Goal: Check status

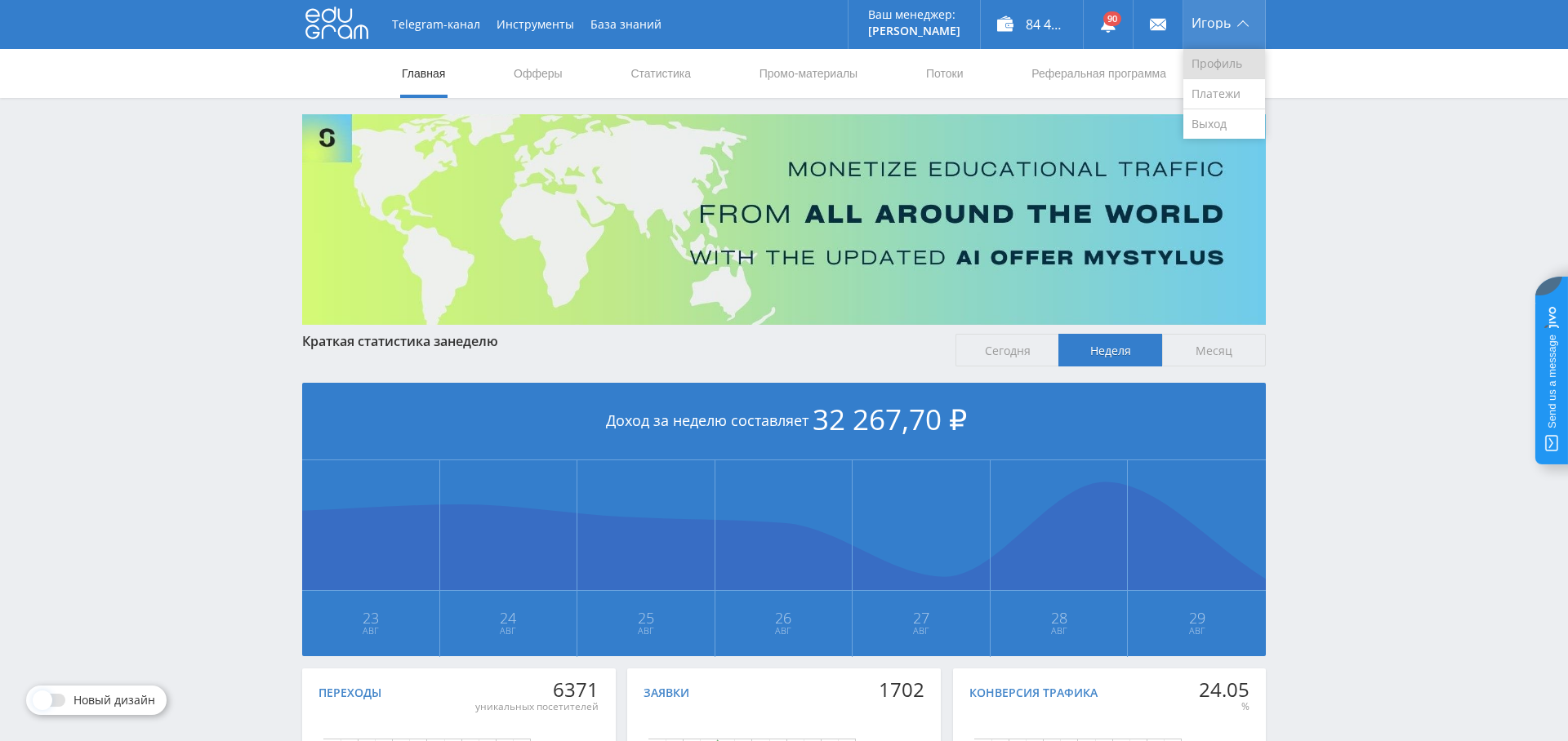
click at [1224, 72] on link "Профиль" at bounding box center [1224, 64] width 82 height 30
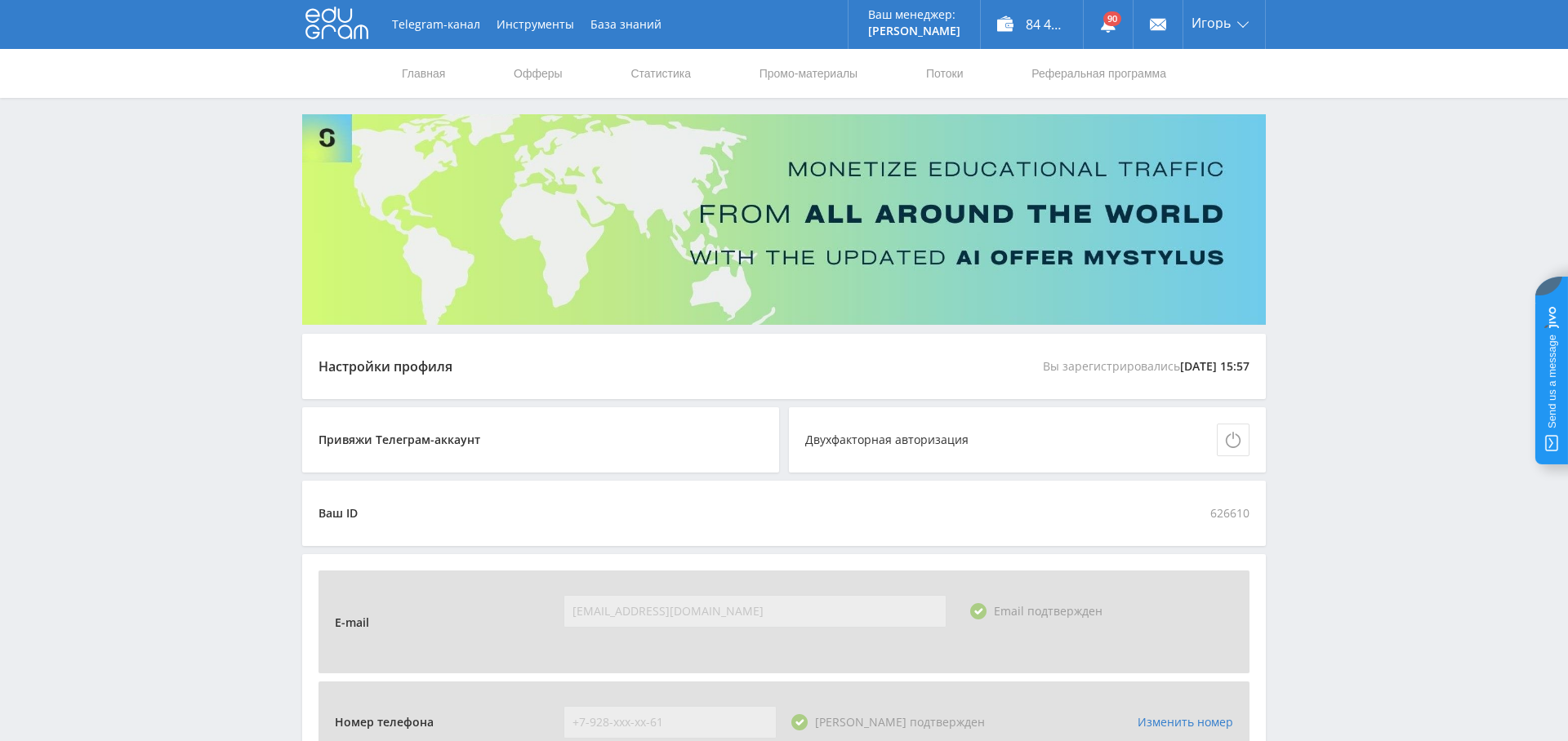
click at [1214, 153] on img at bounding box center [784, 219] width 963 height 211
click at [1218, 126] on link "Выход" at bounding box center [1224, 124] width 82 height 29
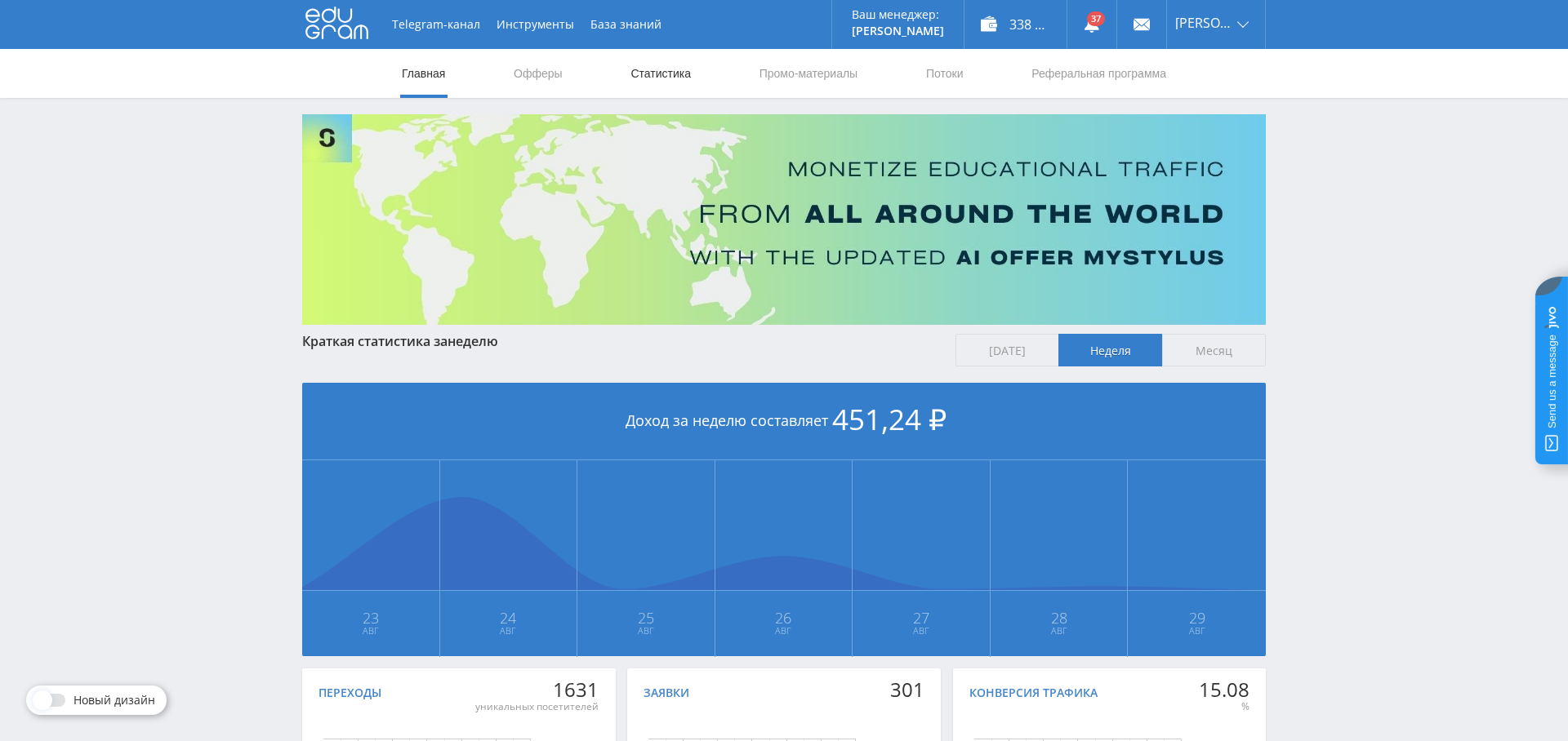
click at [673, 73] on link "Статистика" at bounding box center [661, 73] width 64 height 49
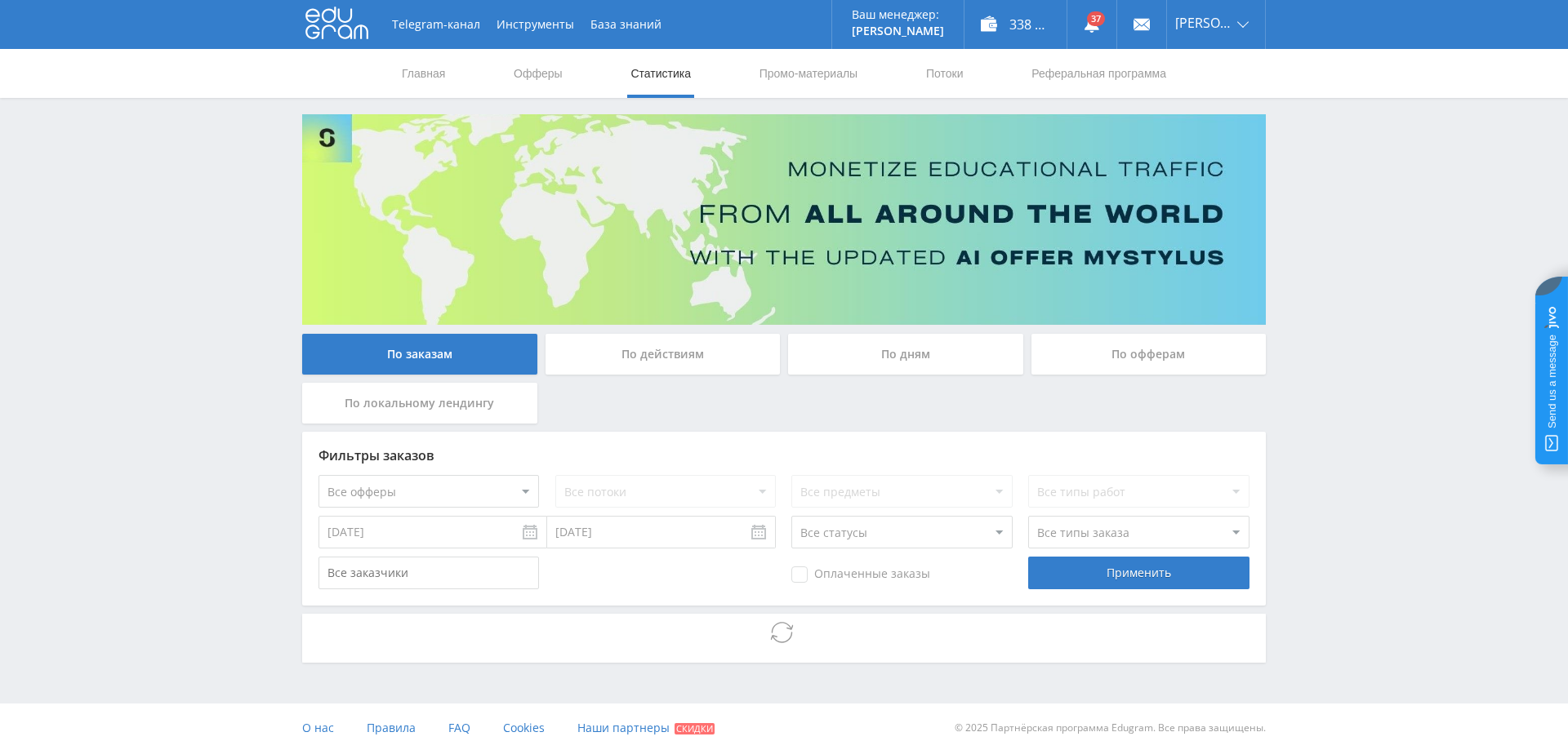
click at [881, 360] on div "По дням" at bounding box center [905, 353] width 235 height 40
click at [0, 0] on input "По дням" at bounding box center [0, 0] width 0 height 0
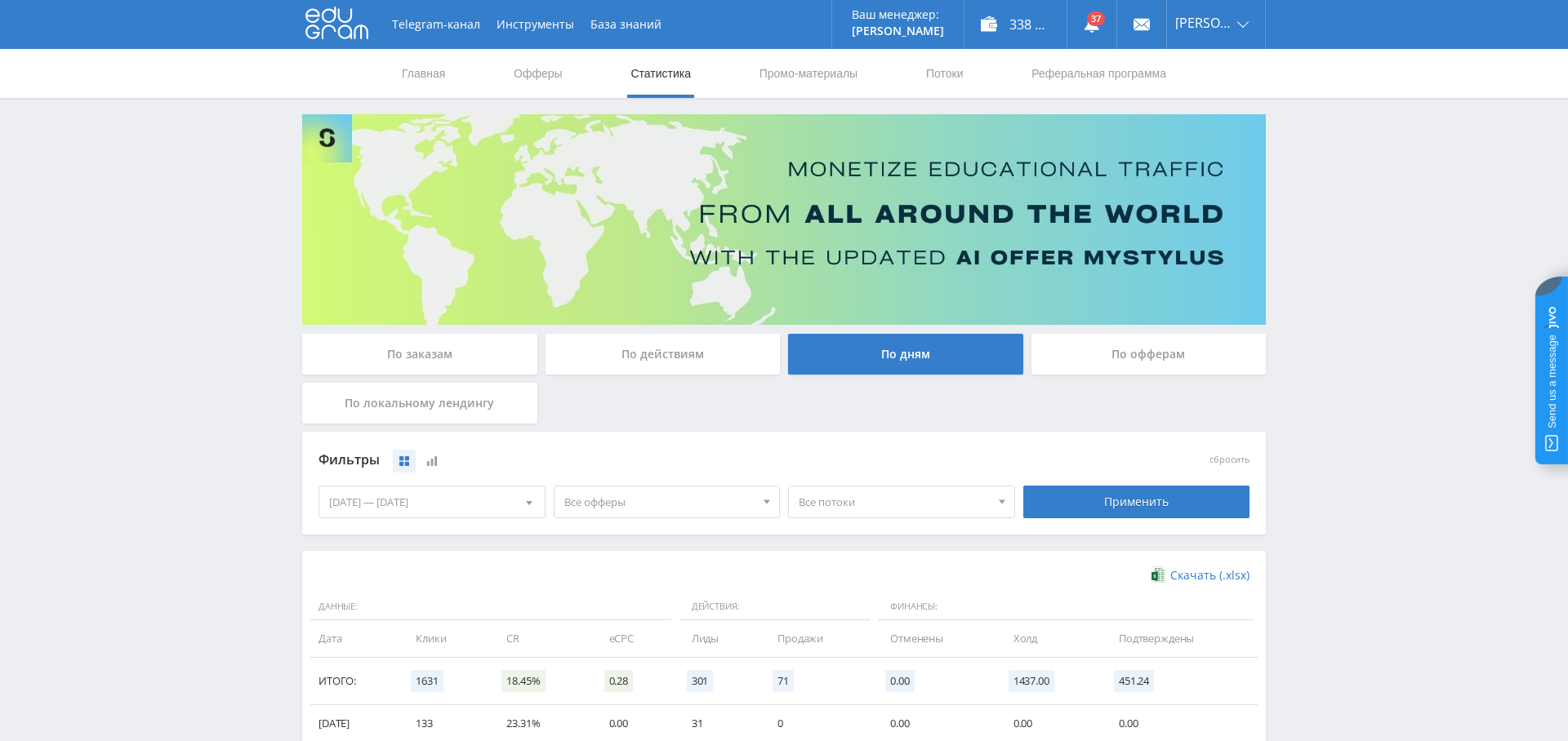
click at [655, 503] on span "Все офферы" at bounding box center [660, 502] width 191 height 31
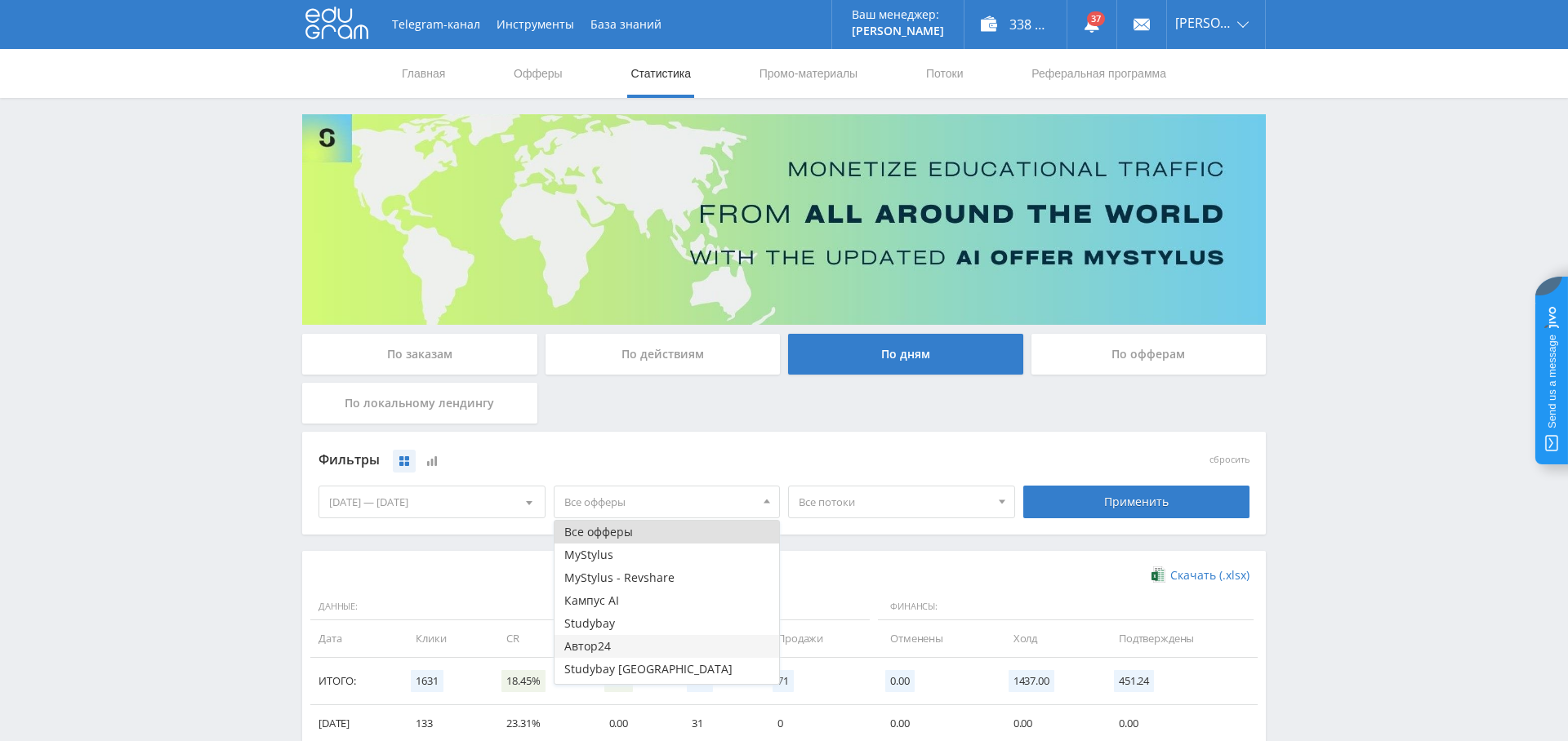
scroll to position [65, 0]
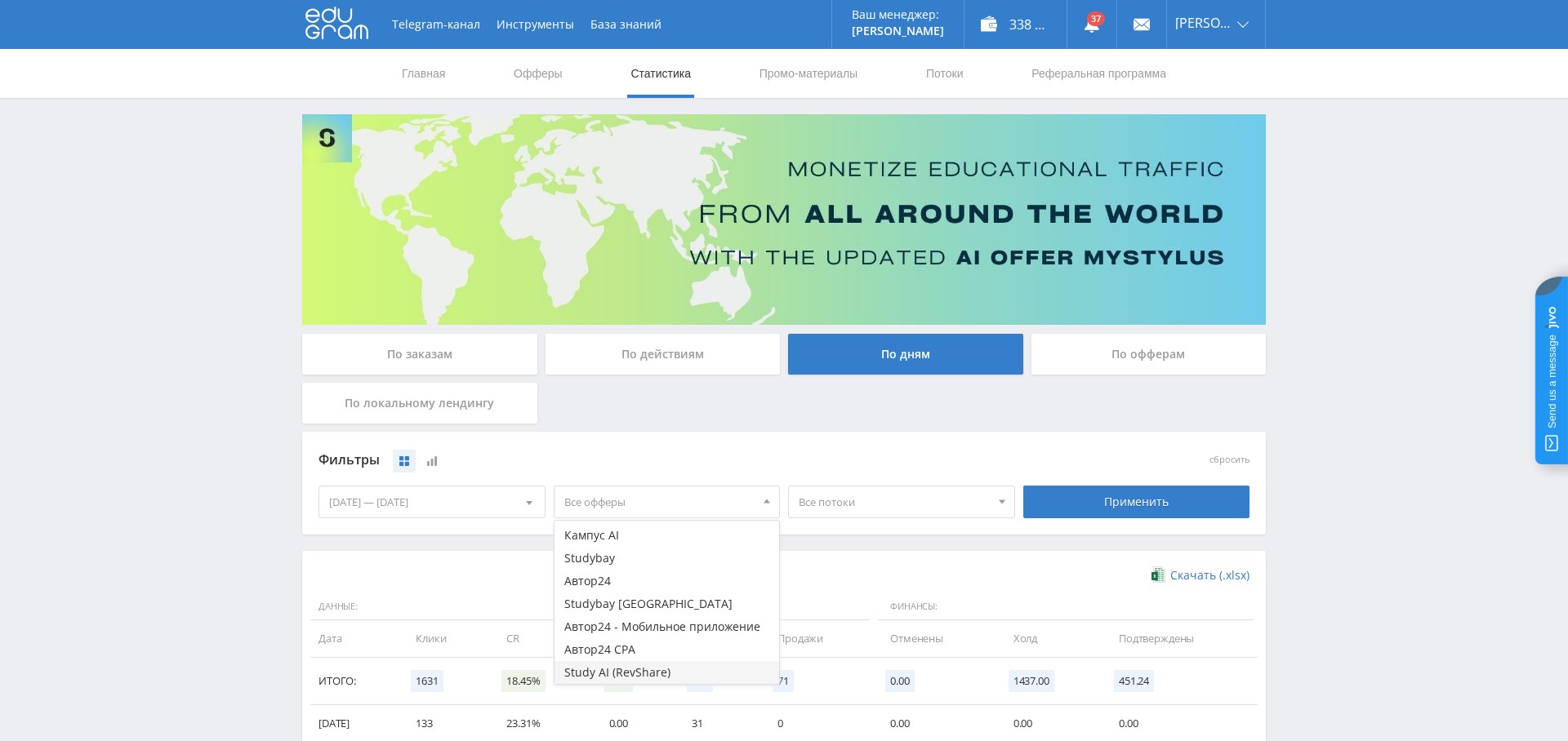
click at [643, 676] on button "Study AI (RevShare)" at bounding box center [667, 672] width 225 height 23
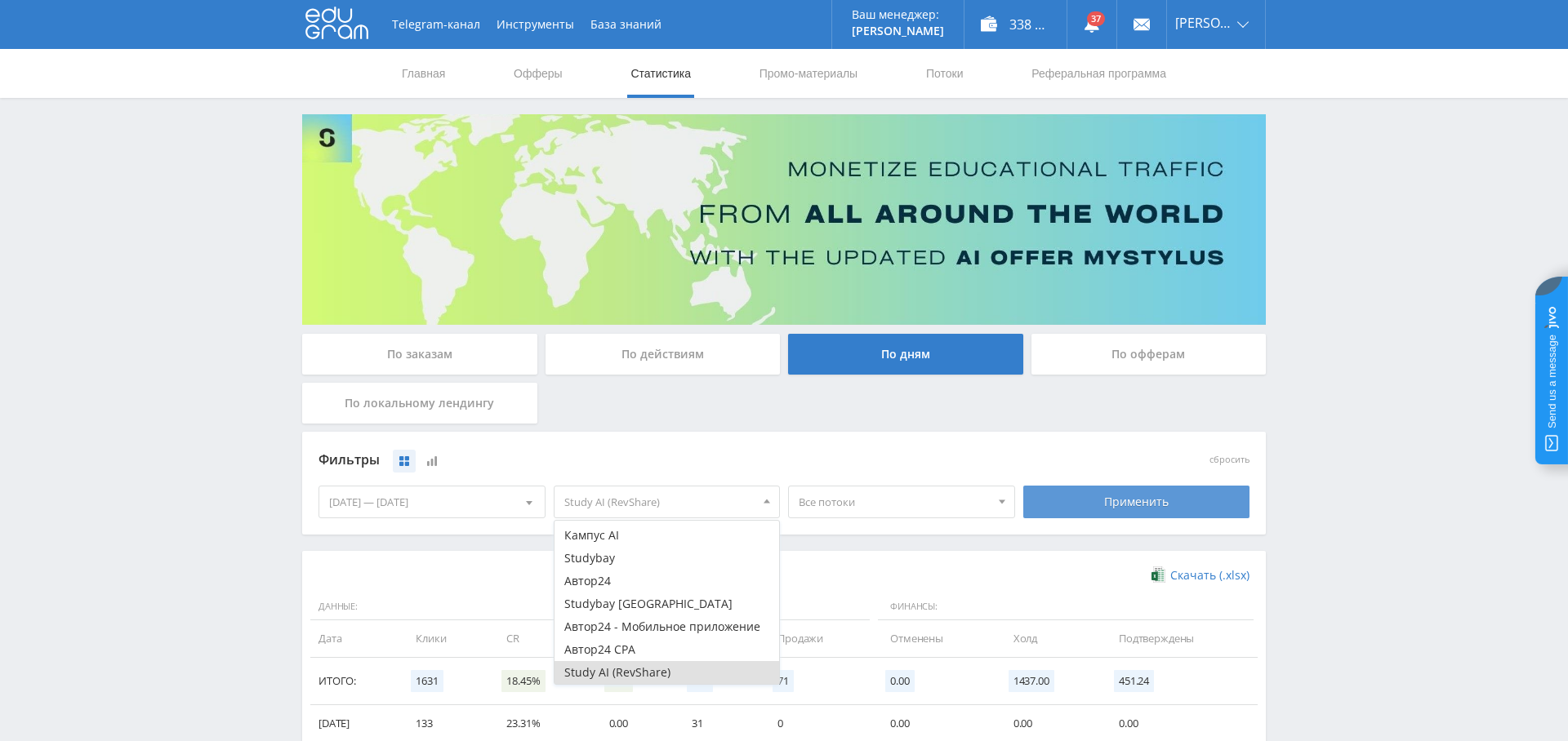
click at [1122, 493] on div "Применить" at bounding box center [1137, 502] width 227 height 33
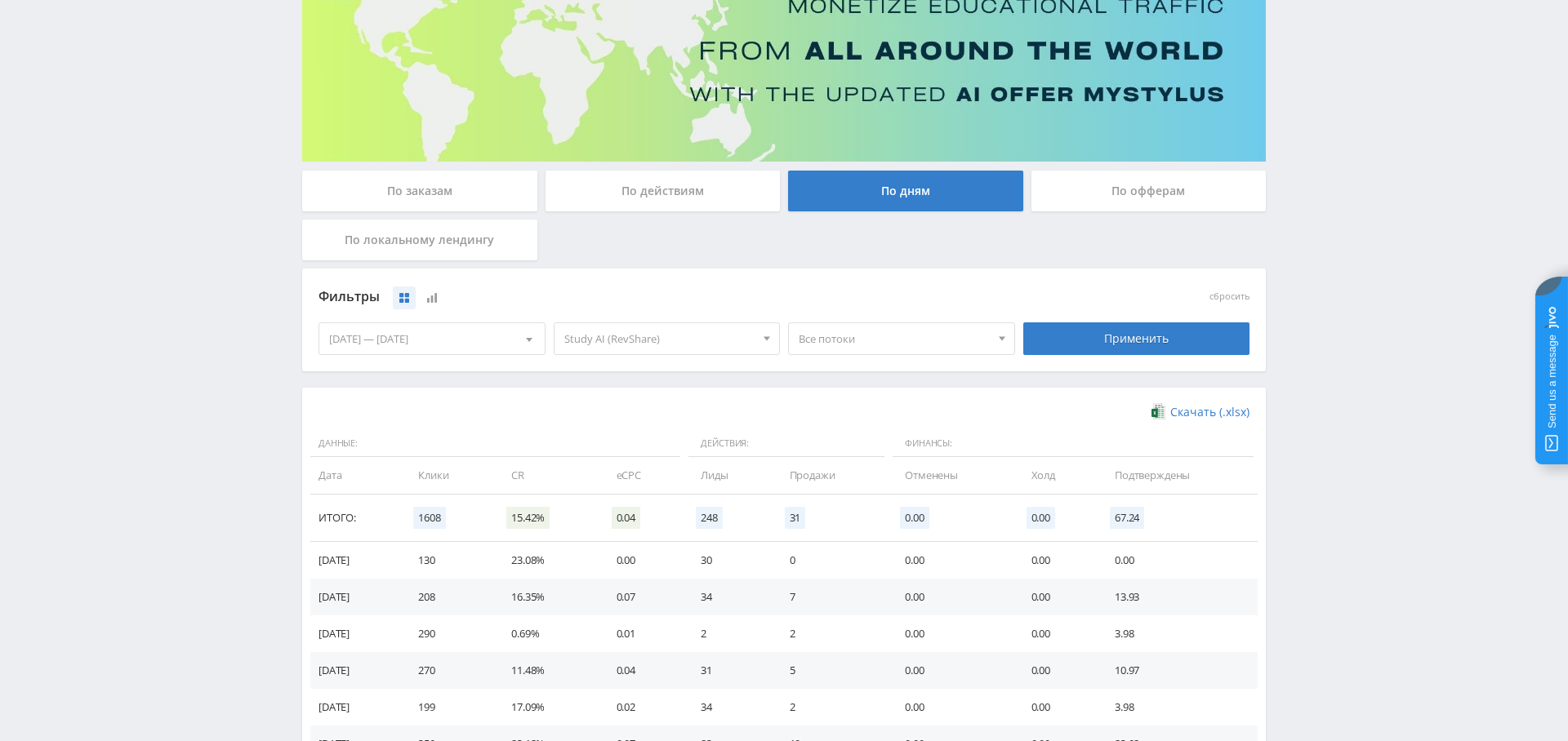
scroll to position [0, 0]
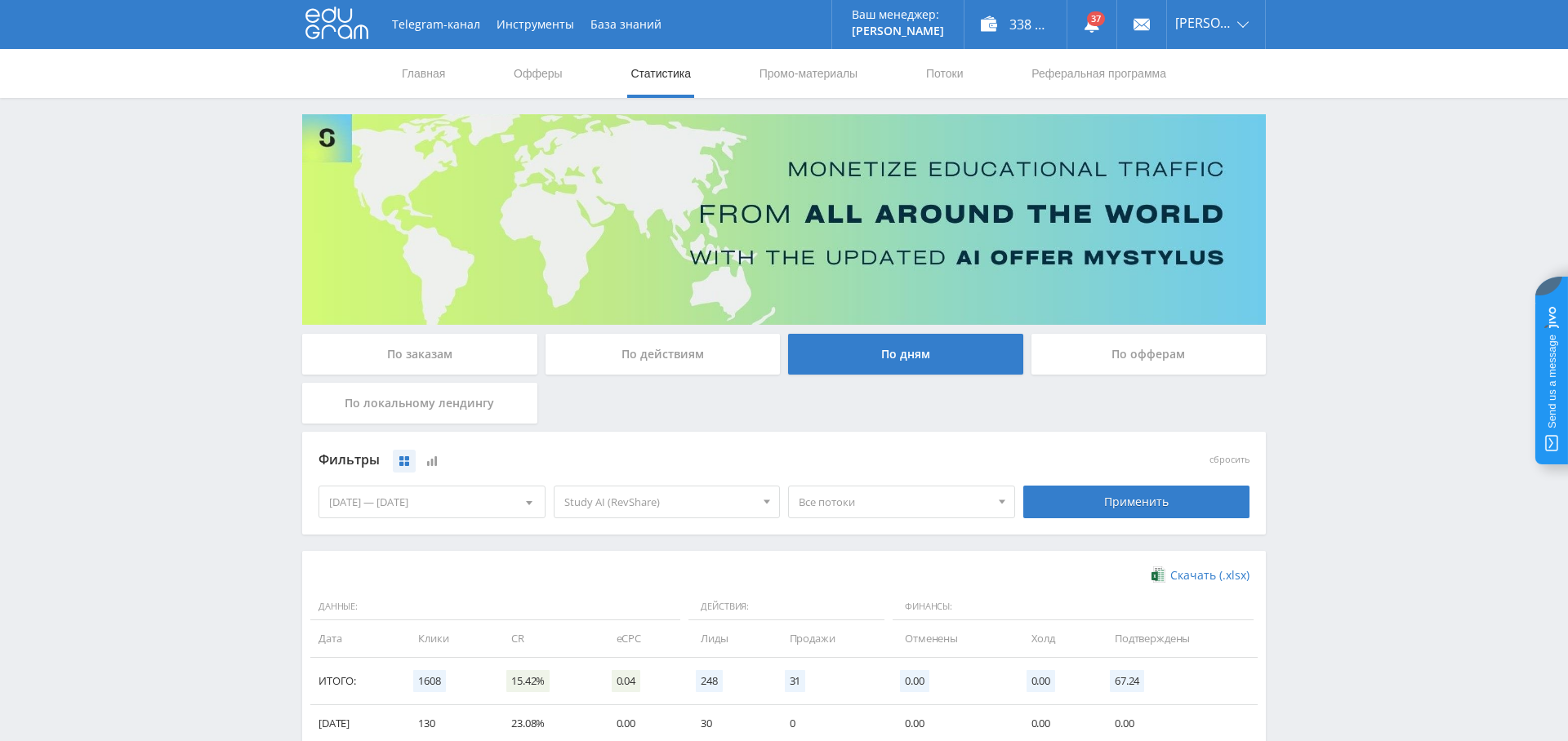
click at [448, 358] on div "По заказам" at bounding box center [419, 353] width 235 height 40
click at [0, 0] on input "По заказам" at bounding box center [0, 0] width 0 height 0
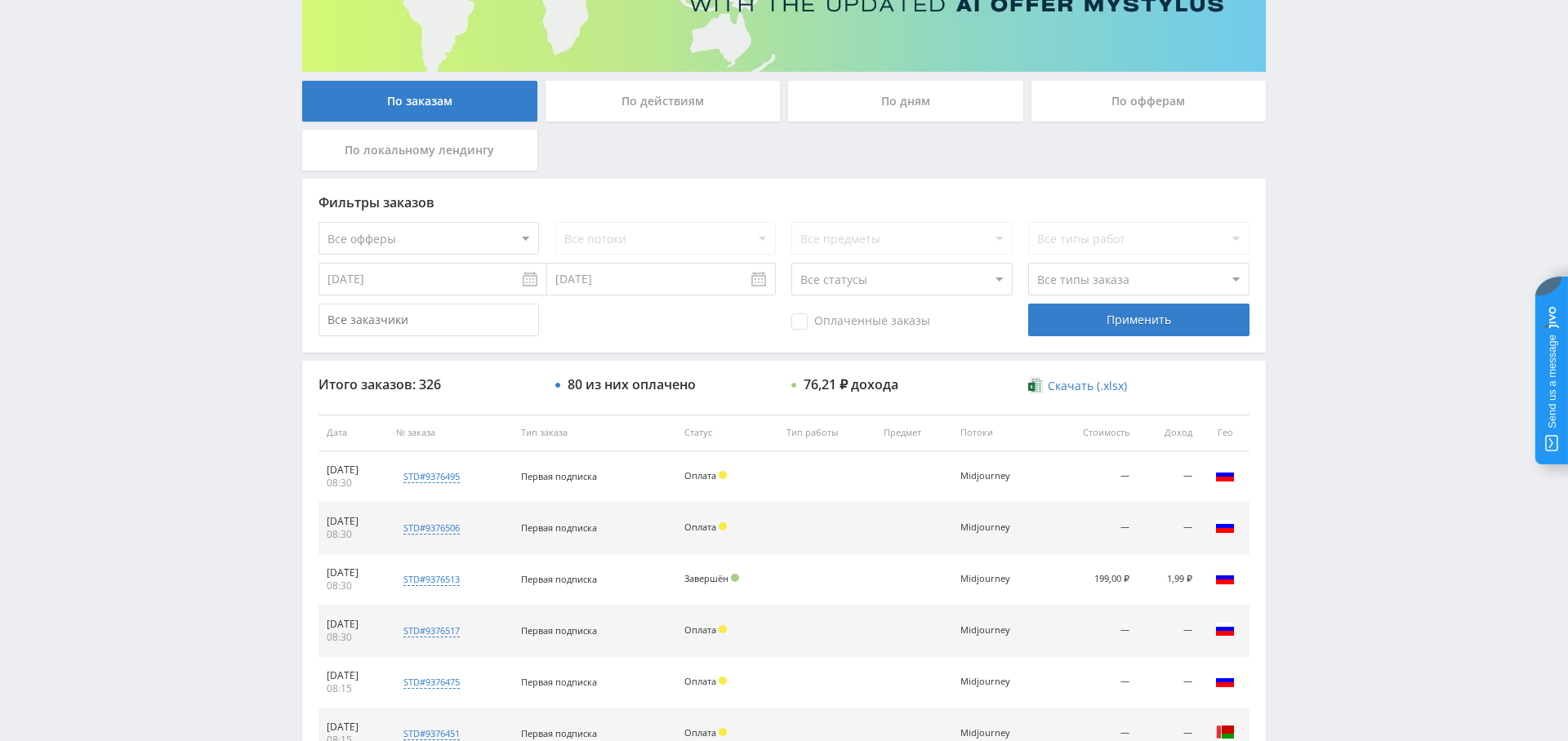
scroll to position [265, 0]
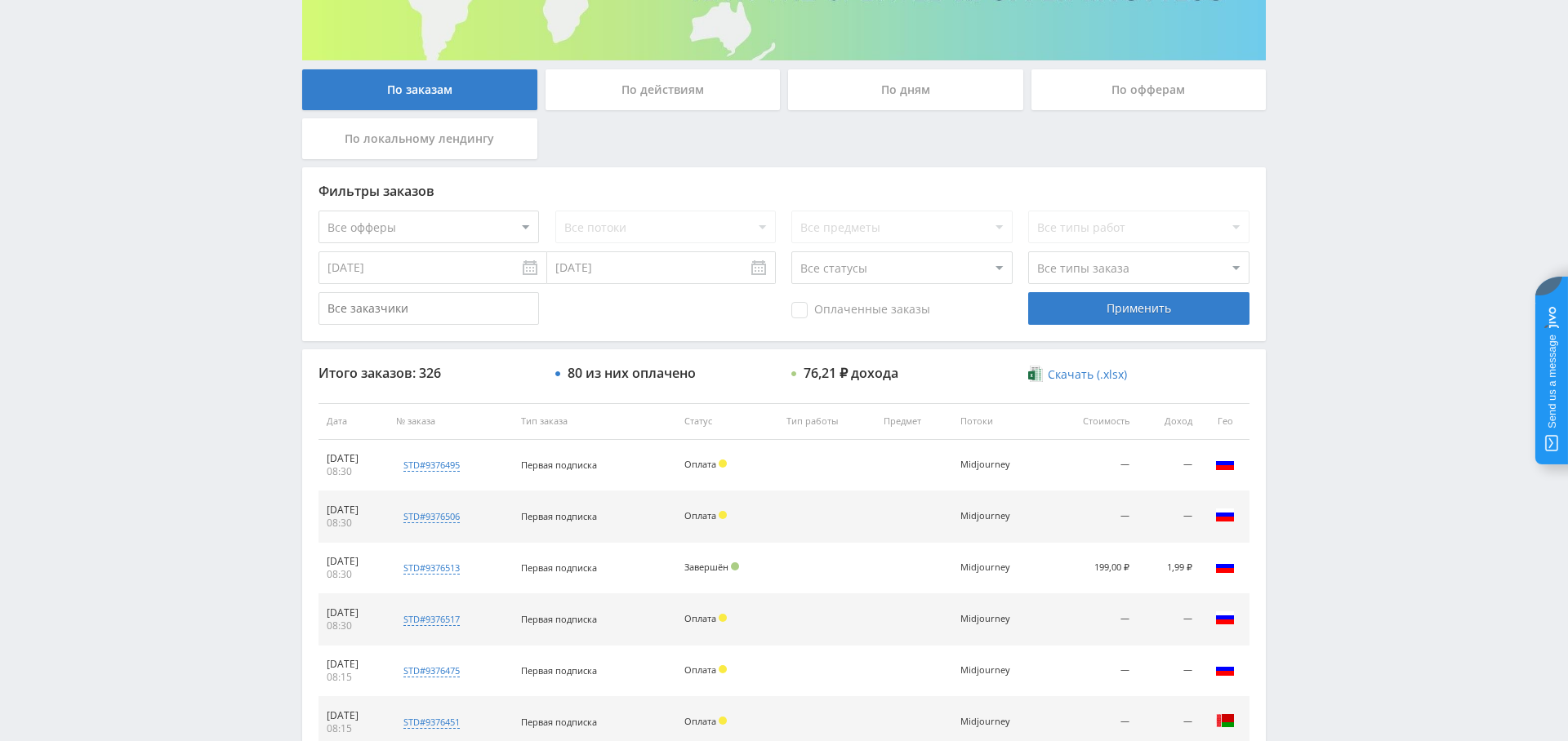
click at [452, 217] on select "Все офферы MyStylus MyStylus - Revshare Кампус AI Studybay Автор24 Studybay Bra…" at bounding box center [428, 227] width 220 height 33
select select "376"
click at [1145, 306] on div "Применить" at bounding box center [1138, 309] width 220 height 33
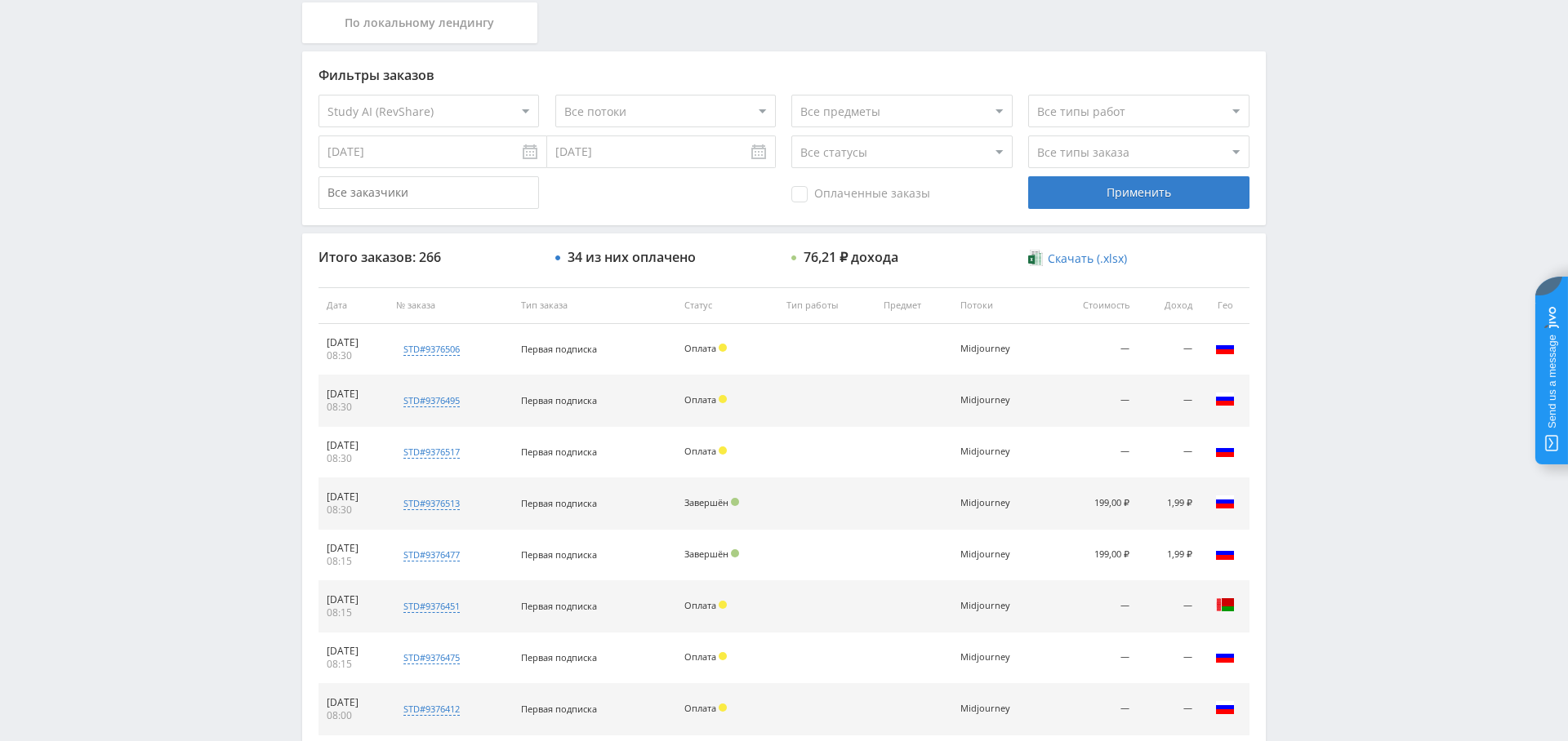
scroll to position [0, 0]
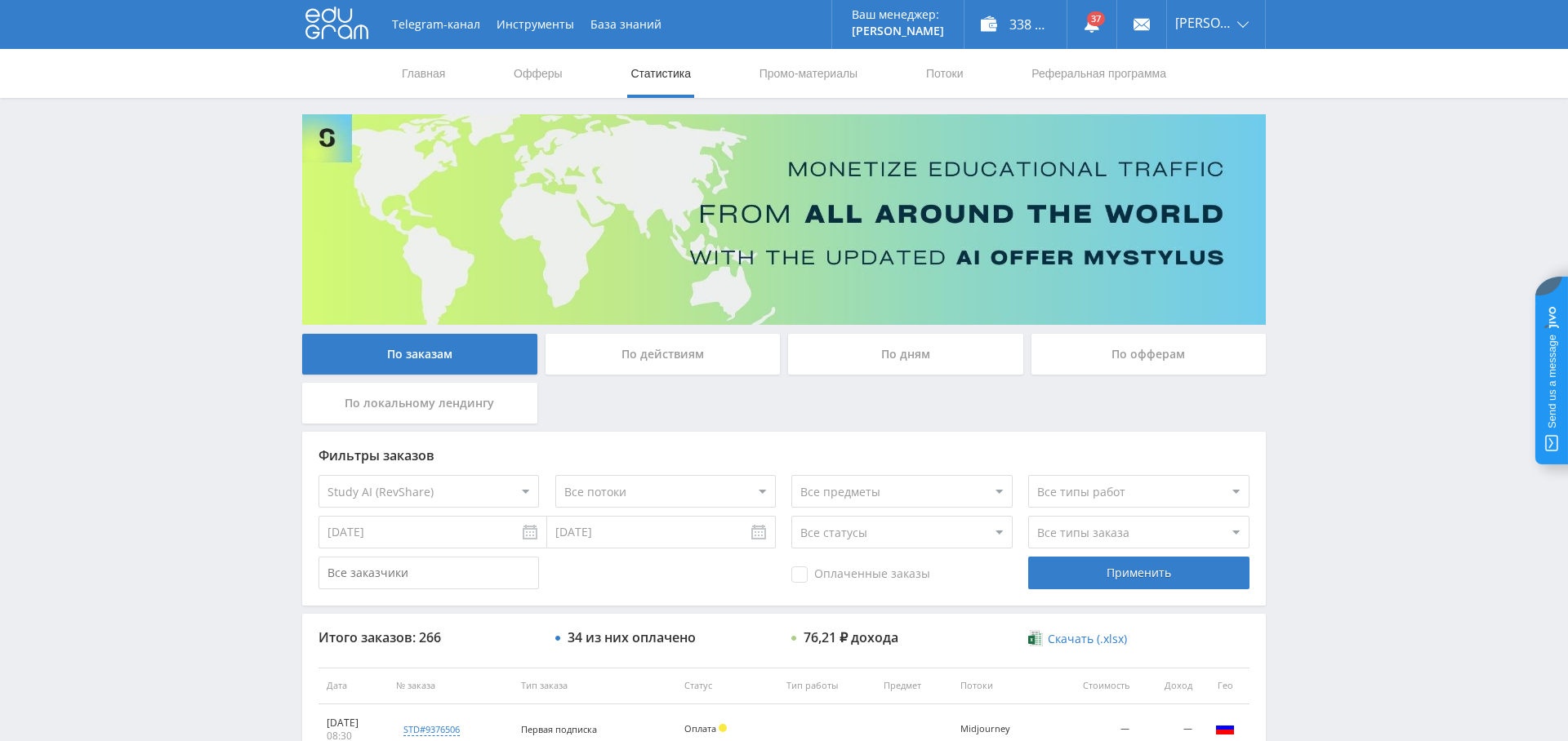
click at [913, 360] on div "По дням" at bounding box center [905, 353] width 235 height 40
click at [0, 0] on input "По дням" at bounding box center [0, 0] width 0 height 0
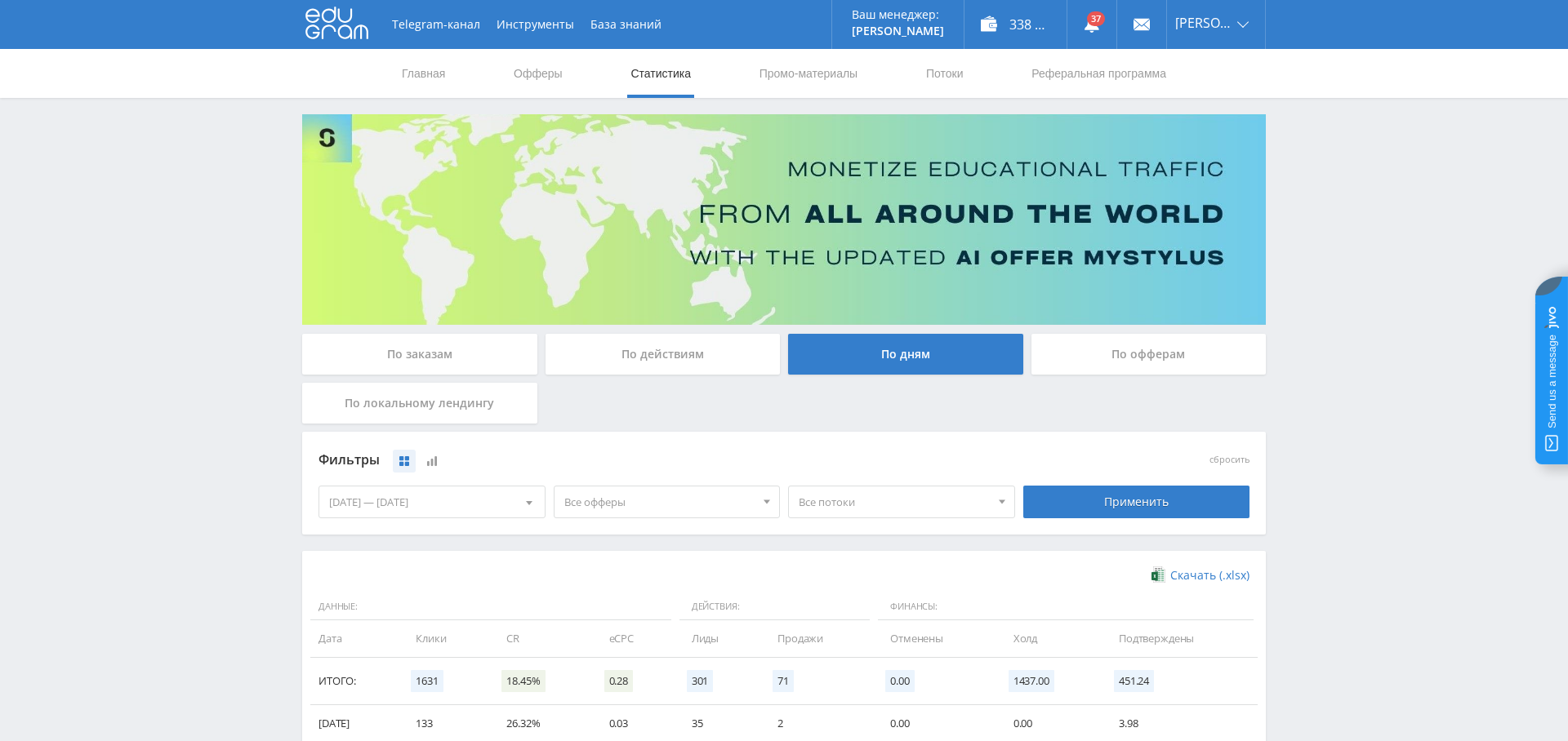
scroll to position [326, 0]
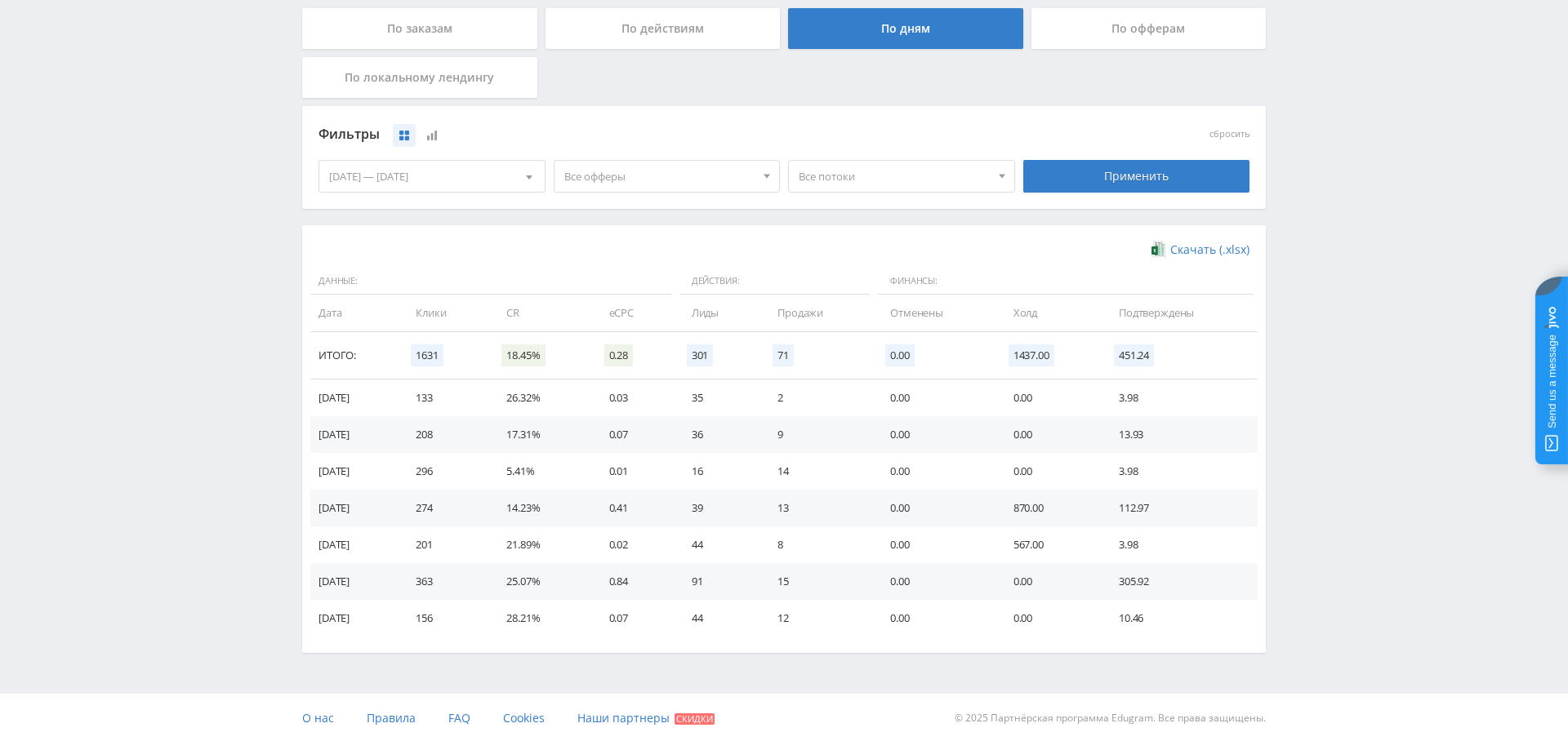
click at [658, 175] on span "Все офферы" at bounding box center [660, 176] width 191 height 31
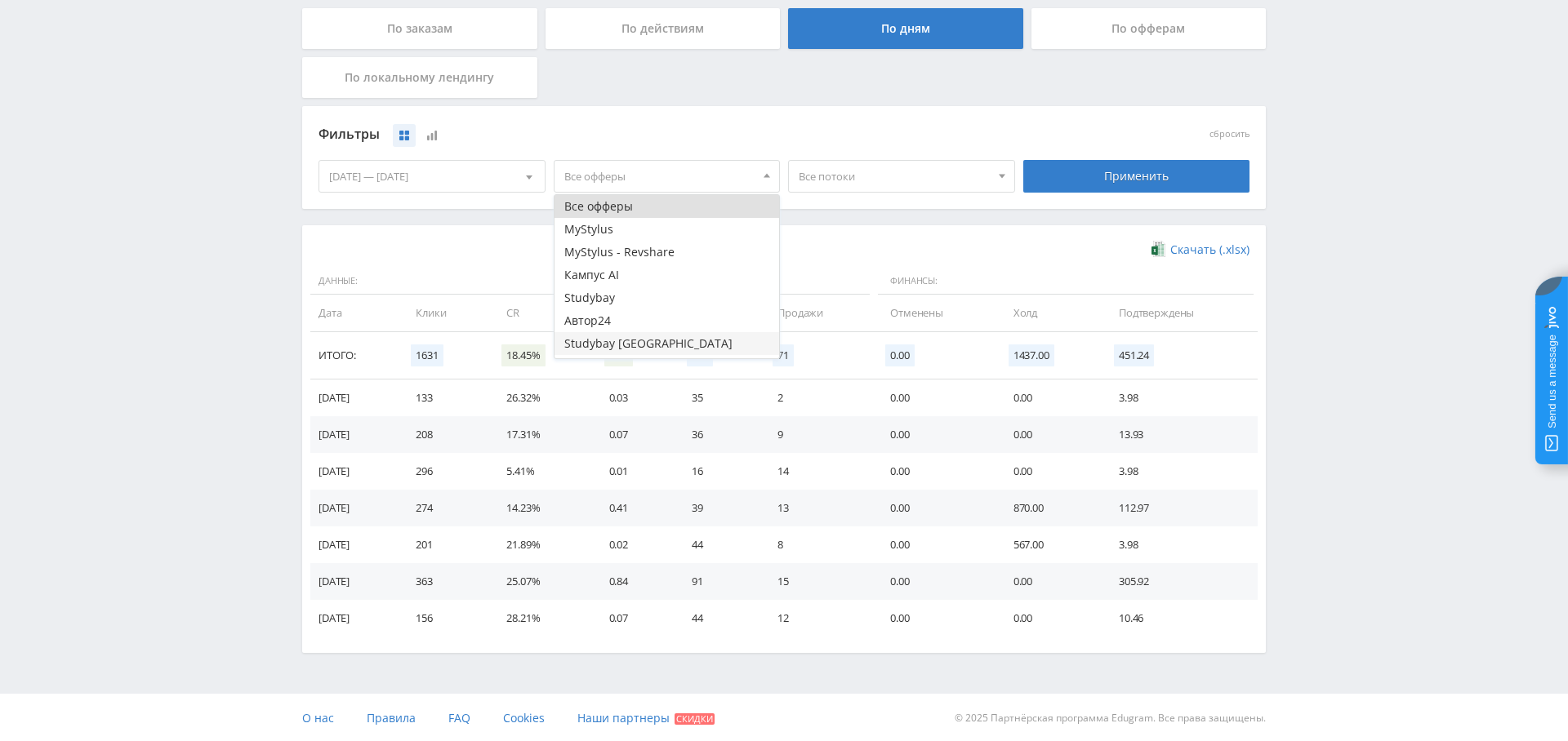
scroll to position [65, 0]
click at [667, 346] on button "Study AI (RevShare)" at bounding box center [667, 346] width 225 height 23
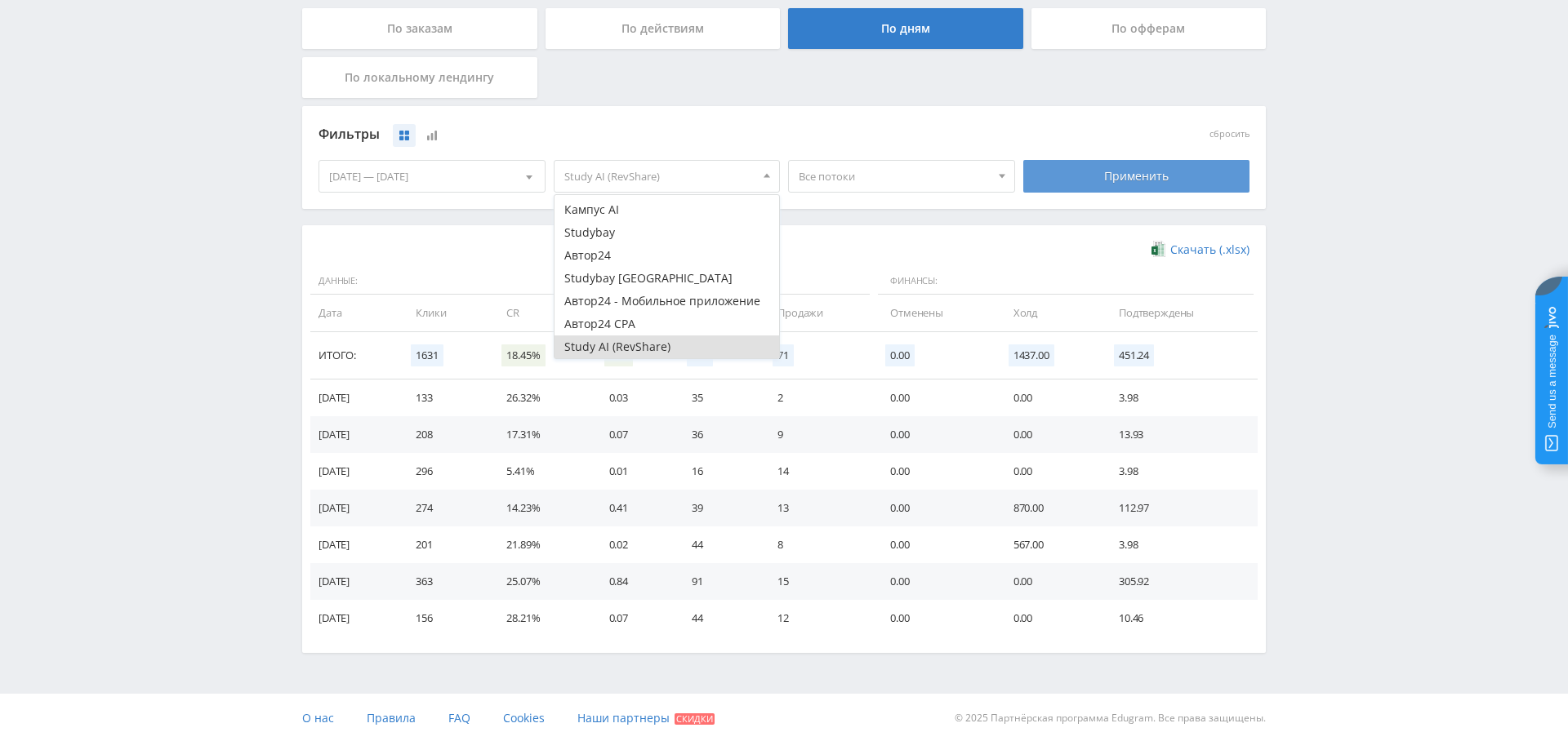
click at [1128, 176] on div "Применить" at bounding box center [1137, 176] width 227 height 33
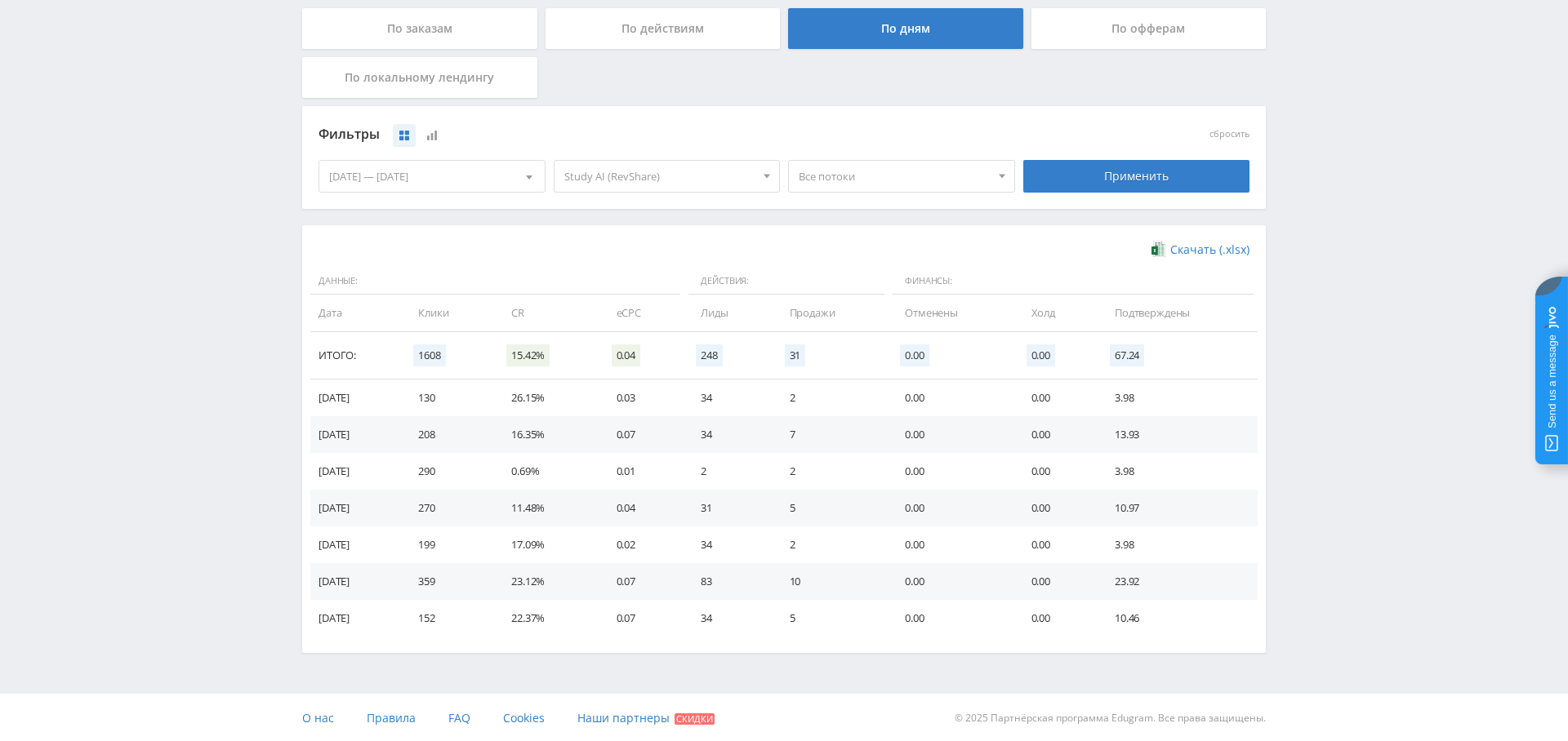
scroll to position [0, 0]
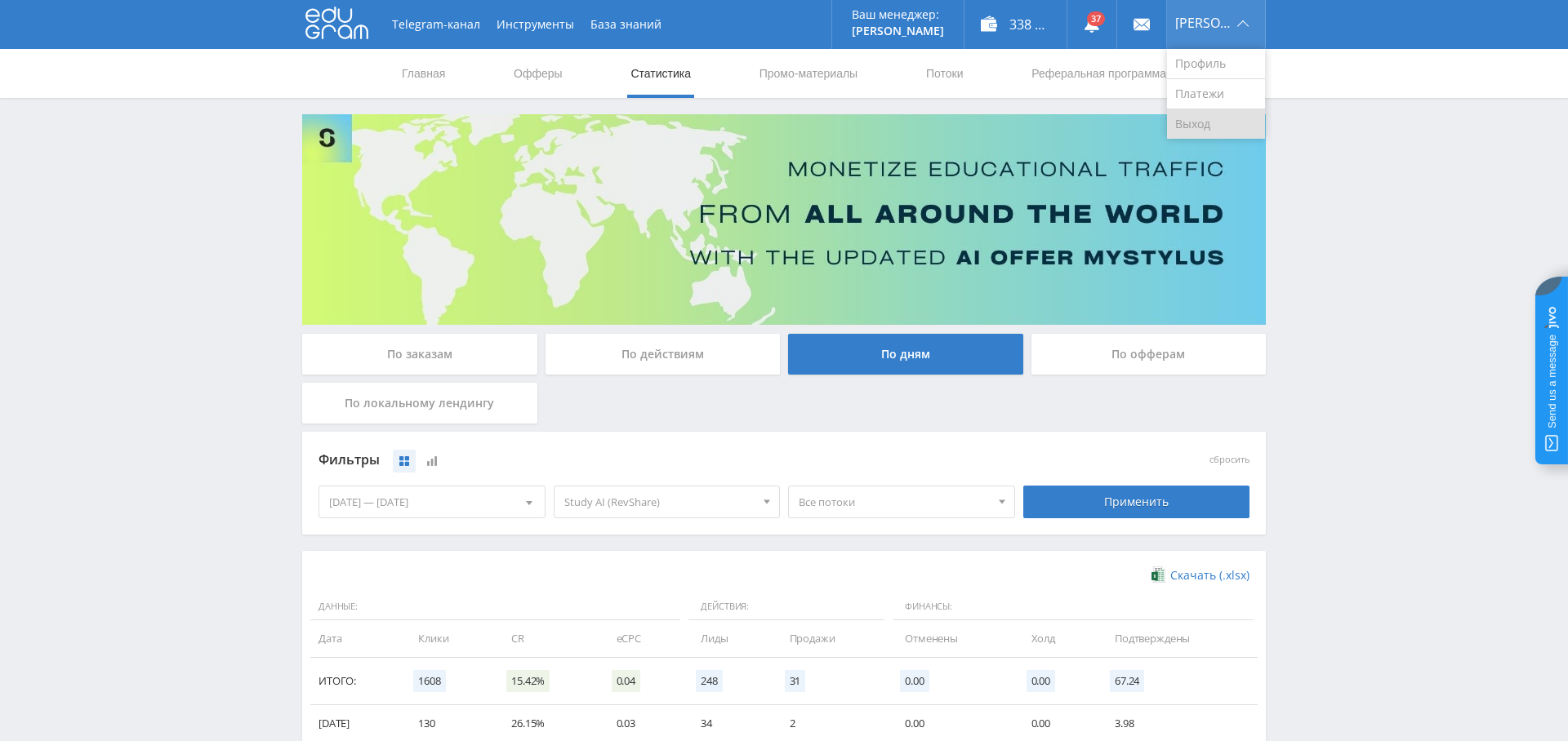
click at [1213, 110] on link "Выход" at bounding box center [1216, 124] width 98 height 29
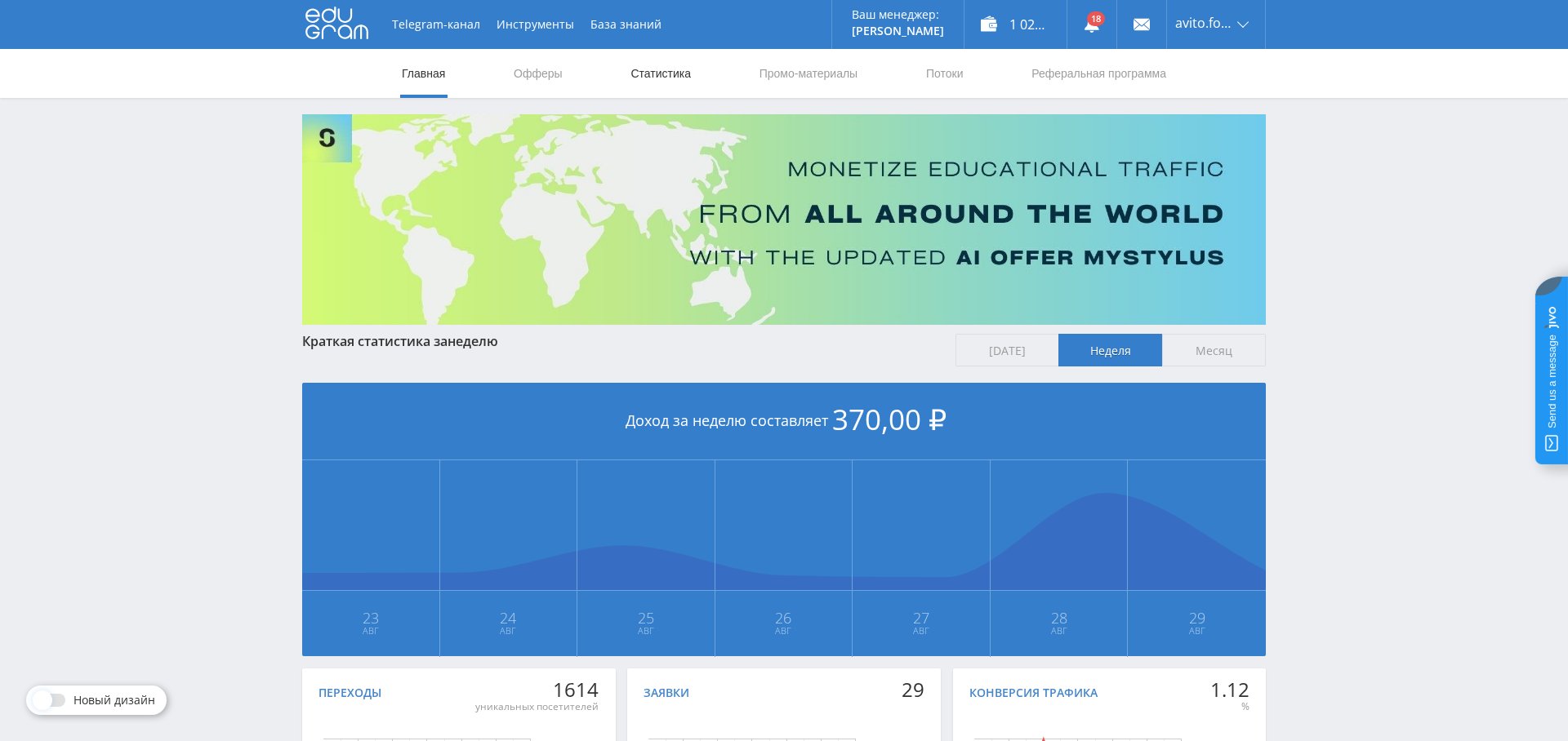
click at [661, 85] on link "Статистика" at bounding box center [661, 73] width 64 height 49
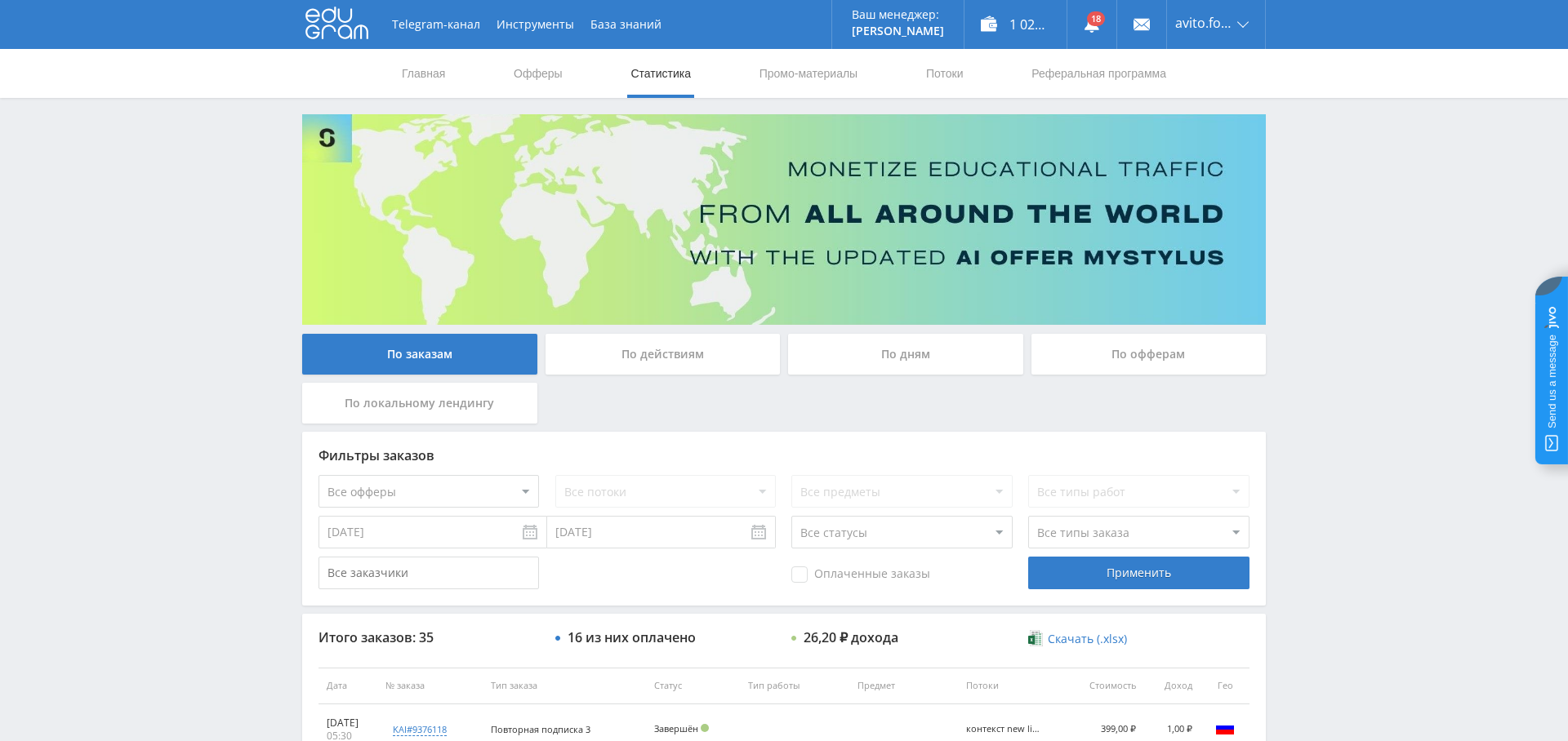
click at [927, 336] on div "По дням" at bounding box center [905, 353] width 235 height 40
click at [0, 0] on input "По дням" at bounding box center [0, 0] width 0 height 0
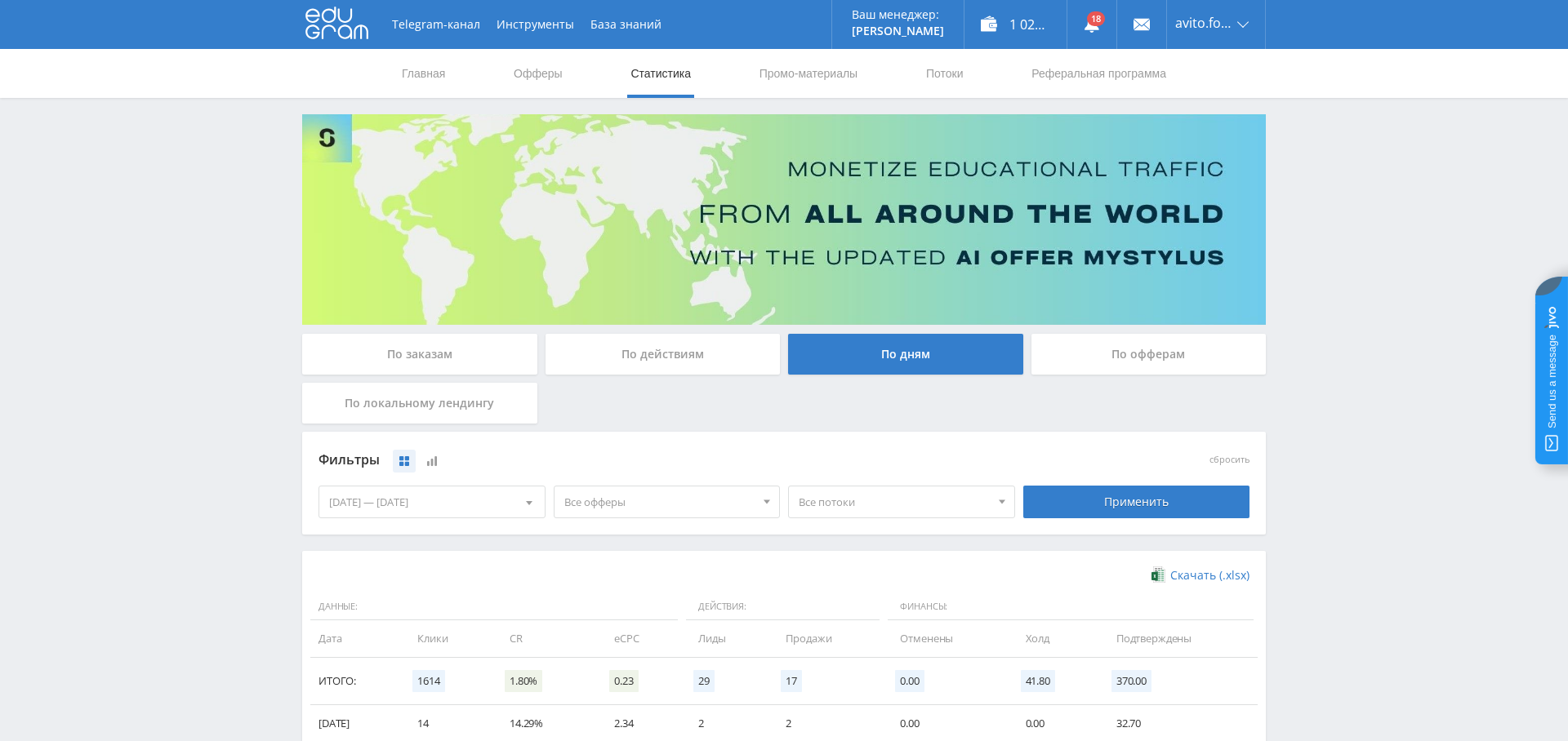
click at [618, 507] on span "Все офферы" at bounding box center [660, 502] width 191 height 31
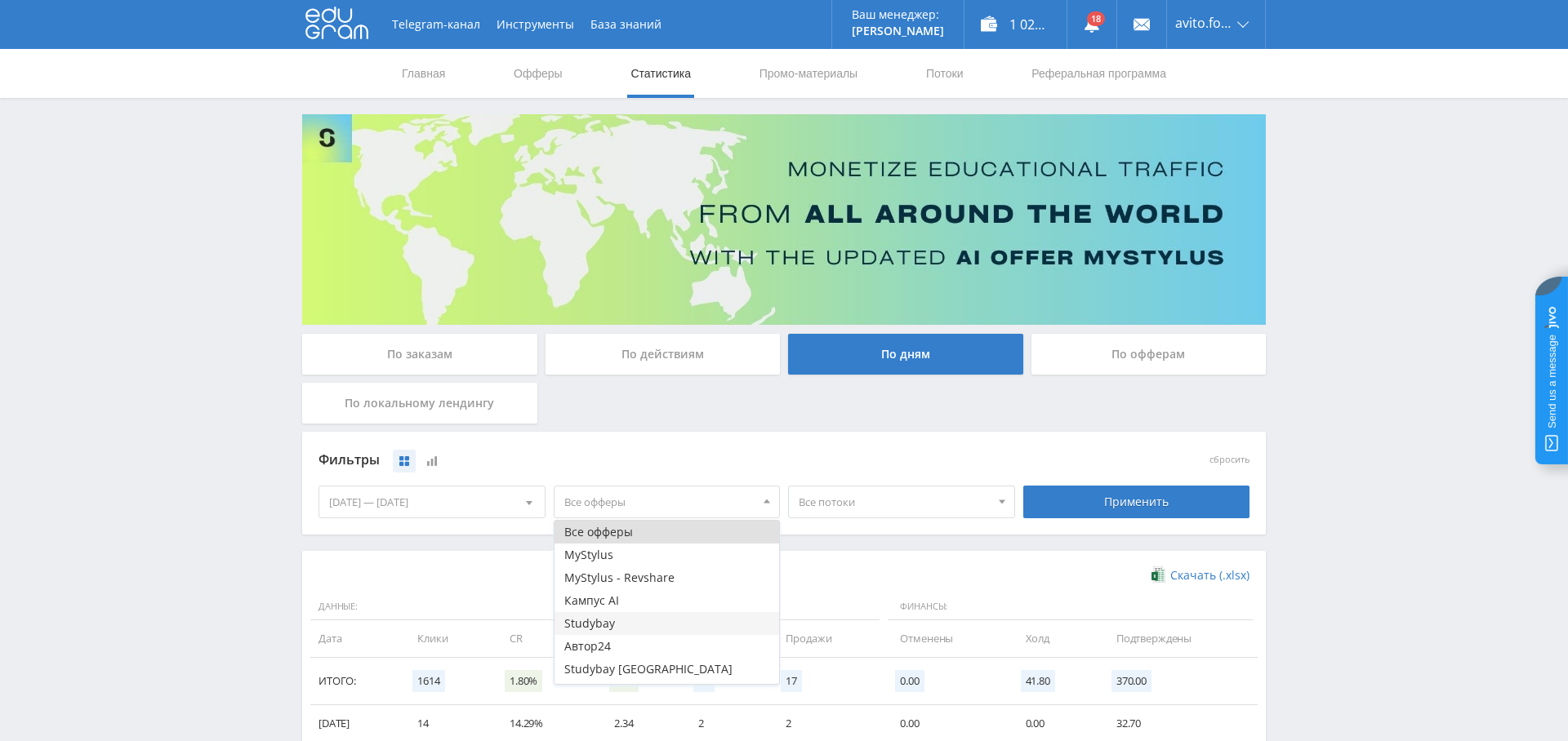
scroll to position [20, 0]
click at [642, 676] on button "Study AI (RevShare)" at bounding box center [667, 672] width 225 height 23
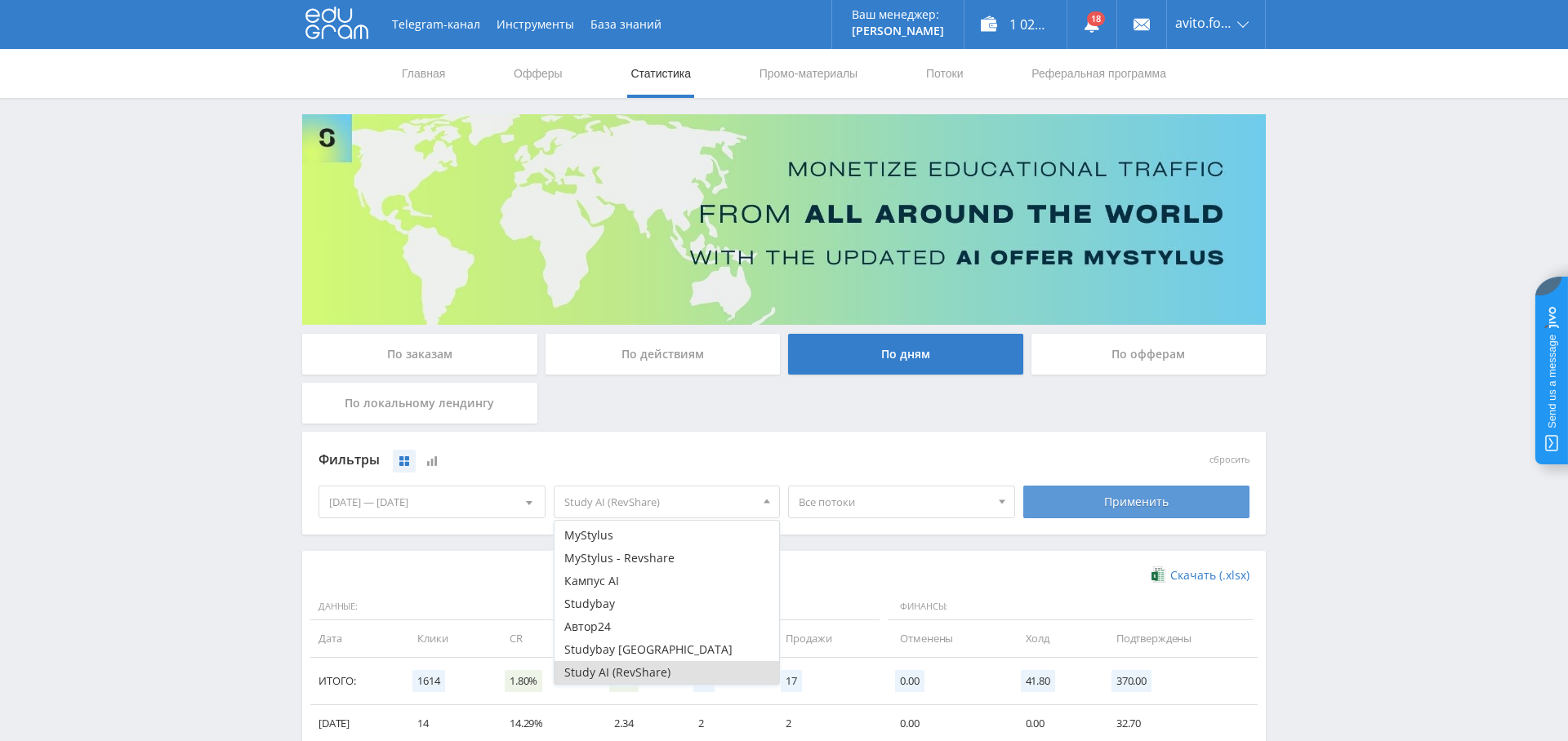
click at [1101, 491] on div "Применить" at bounding box center [1137, 502] width 227 height 33
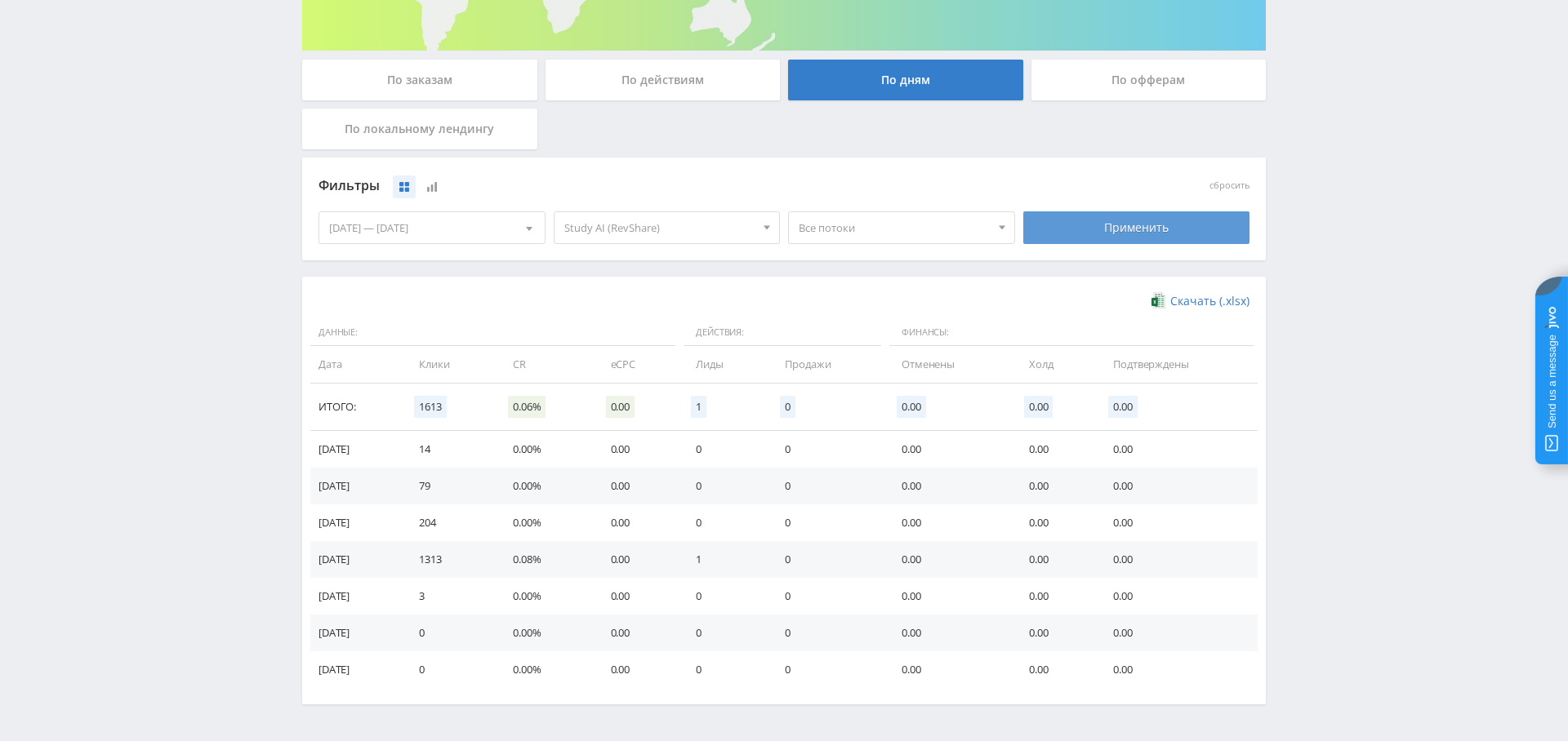
scroll to position [0, 0]
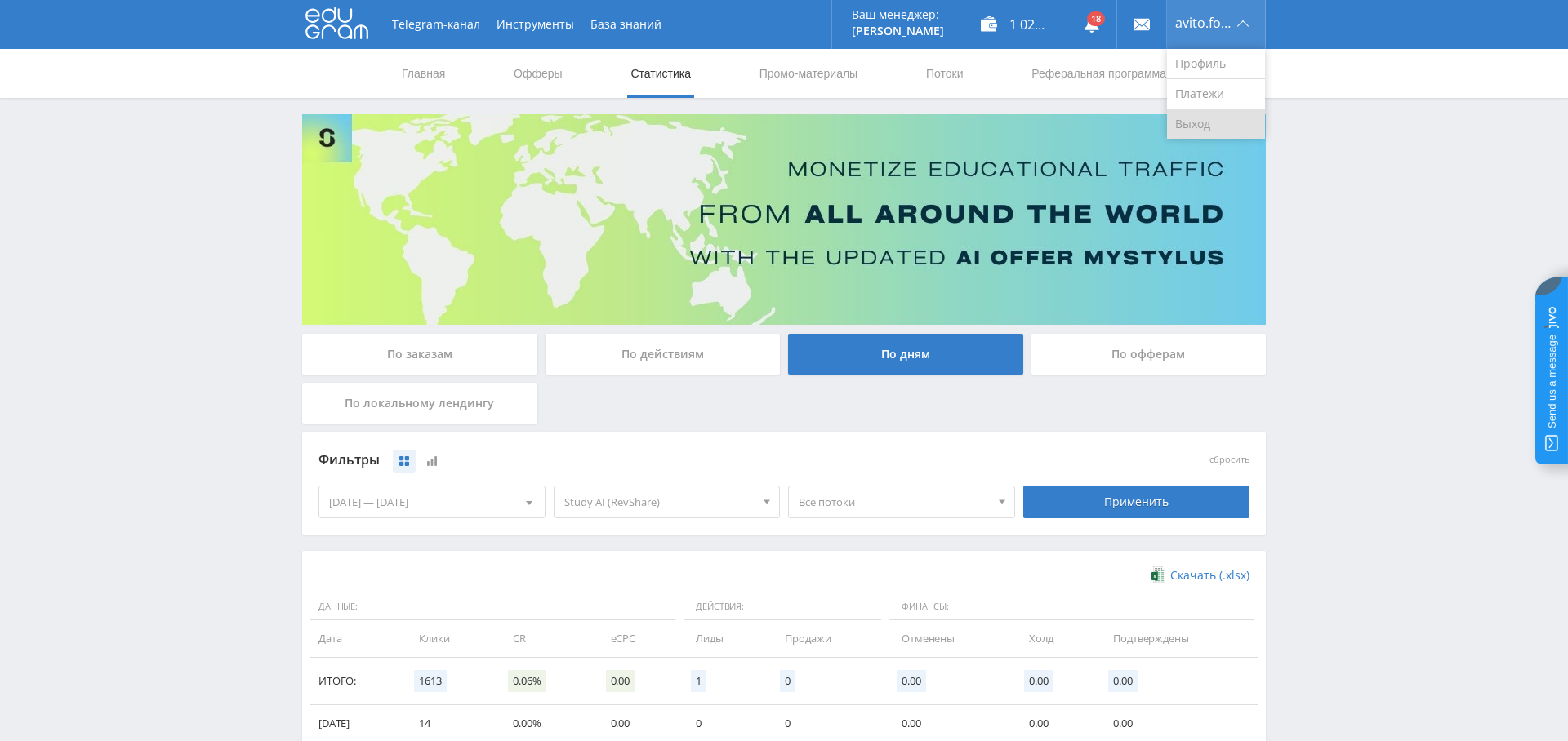
click at [1203, 135] on link "Выход" at bounding box center [1216, 124] width 98 height 29
